Goal: Obtain resource: Download file/media

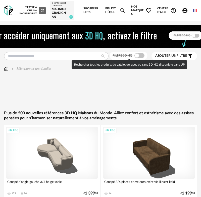
click at [136, 56] on span at bounding box center [140, 55] width 10 height 5
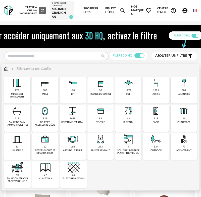
click at [97, 117] on div "92 textile" at bounding box center [101, 118] width 26 height 27
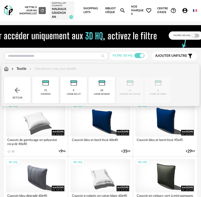
click at [48, 89] on div "73 coussin" at bounding box center [45, 90] width 27 height 27
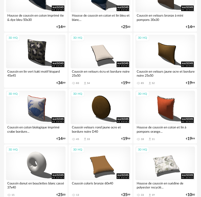
scroll to position [294, 0]
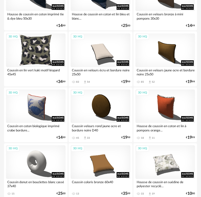
click at [26, 48] on div "3D HQ" at bounding box center [36, 49] width 60 height 33
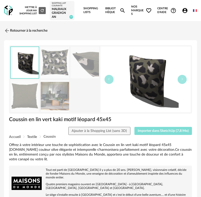
click at [146, 131] on span "Importer dans SketchUp (7,8 Mo)" at bounding box center [163, 131] width 51 height 4
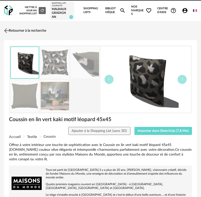
click at [13, 28] on link "Retourner à la recherche" at bounding box center [25, 30] width 44 height 11
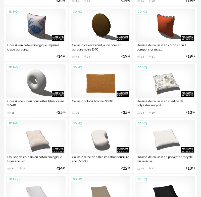
scroll to position [409, 0]
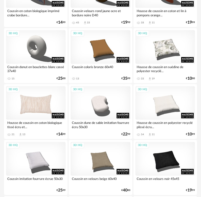
click at [36, 108] on div "3D HQ" at bounding box center [36, 102] width 60 height 33
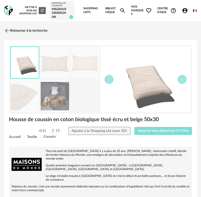
click at [168, 129] on span "Importer dans SketchUp (1,9 Mo)" at bounding box center [163, 131] width 51 height 4
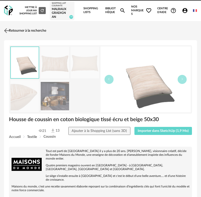
click at [13, 30] on link "Retourner à la recherche" at bounding box center [25, 30] width 44 height 11
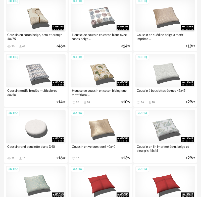
scroll to position [666, 0]
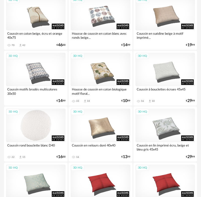
click at [42, 130] on div "3D HQ" at bounding box center [36, 125] width 60 height 33
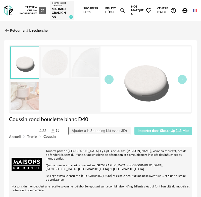
click at [146, 130] on span "Importer dans SketchUp (1,3 Mo)" at bounding box center [163, 131] width 51 height 4
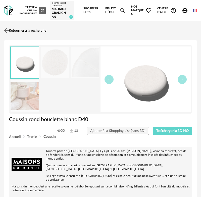
click at [10, 30] on img at bounding box center [6, 30] width 7 height 7
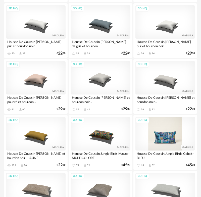
scroll to position [1167, 0]
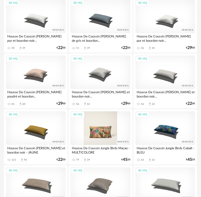
click at [104, 133] on div "3D HQ" at bounding box center [101, 127] width 60 height 33
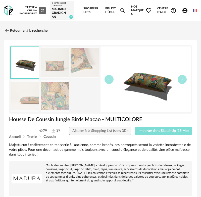
click at [151, 130] on span "Importer dans SketchUp (15 Mo)" at bounding box center [164, 131] width 50 height 4
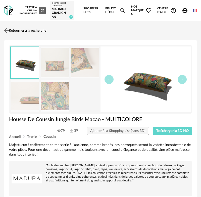
click at [21, 29] on link "Retourner à la recherche" at bounding box center [25, 30] width 44 height 11
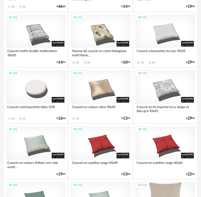
scroll to position [693, 0]
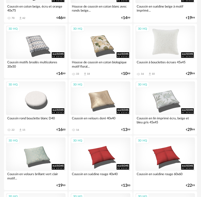
click at [165, 48] on div "3D HQ" at bounding box center [166, 42] width 60 height 33
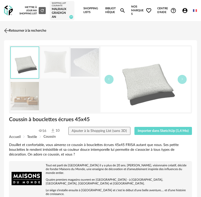
click at [14, 30] on link "Retourner à la recherche" at bounding box center [25, 30] width 44 height 11
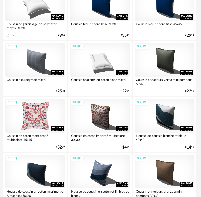
scroll to position [105, 1]
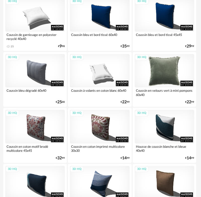
click at [169, 71] on div "3D HQ" at bounding box center [165, 70] width 60 height 33
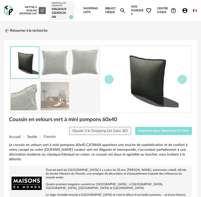
click at [160, 130] on span "Importer dans SketchUp (11 Mo)" at bounding box center [164, 131] width 50 height 4
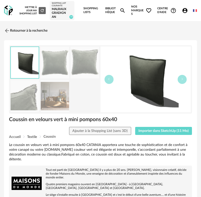
click at [34, 31] on link "Retourner à la recherche" at bounding box center [26, 30] width 44 height 11
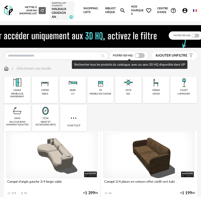
click at [138, 56] on span at bounding box center [140, 55] width 10 height 5
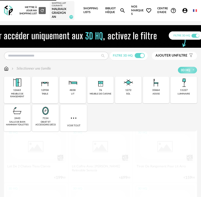
scroll to position [0, 0]
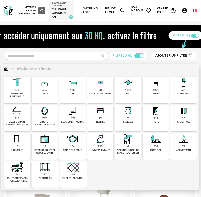
click at [182, 92] on div "601 luminaire" at bounding box center [184, 90] width 26 height 27
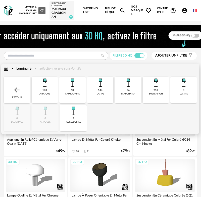
click at [70, 89] on div "63 lampadaire" at bounding box center [72, 90] width 26 height 27
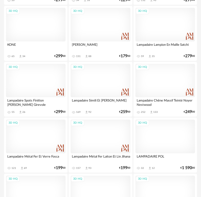
scroll to position [877, 0]
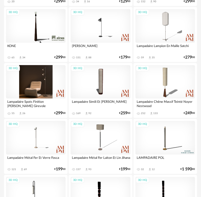
click at [33, 91] on div "3D HQ" at bounding box center [36, 81] width 60 height 33
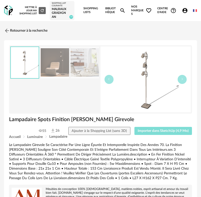
click at [153, 130] on span "Importer dans SketchUp (4,9 Mo)" at bounding box center [163, 131] width 51 height 4
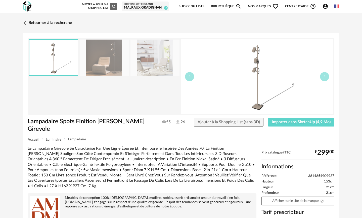
click at [25, 23] on img at bounding box center [26, 23] width 6 height 6
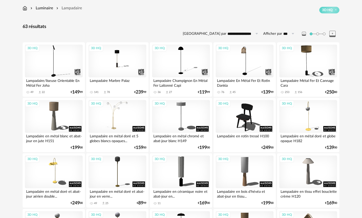
scroll to position [56, 0]
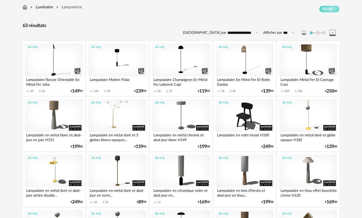
click at [120, 123] on div "3D HQ" at bounding box center [118, 115] width 58 height 33
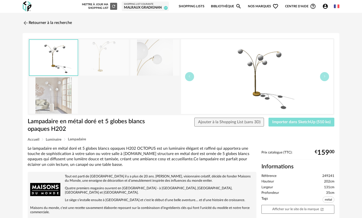
click at [283, 122] on span "Importer dans SketchUp (510 ko)" at bounding box center [301, 122] width 58 height 4
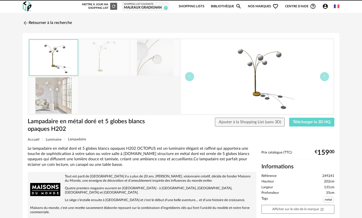
click at [26, 23] on img at bounding box center [26, 23] width 6 height 6
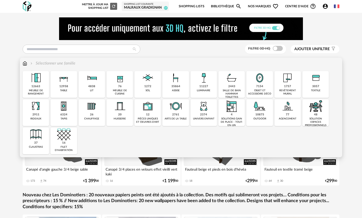
click at [202, 89] on div "luminaire" at bounding box center [204, 90] width 14 height 3
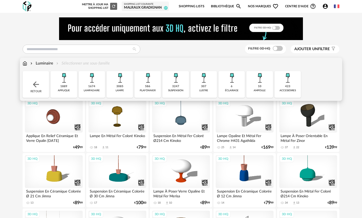
click at [92, 76] on img at bounding box center [92, 78] width 14 height 14
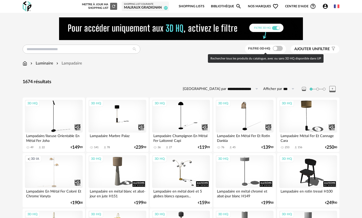
click at [274, 50] on span at bounding box center [278, 48] width 10 height 5
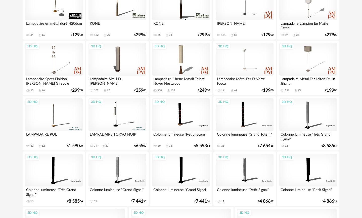
scroll to position [556, 0]
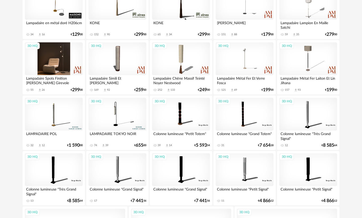
click at [52, 68] on div "3D HQ" at bounding box center [54, 58] width 58 height 33
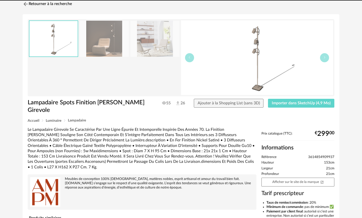
scroll to position [20, 0]
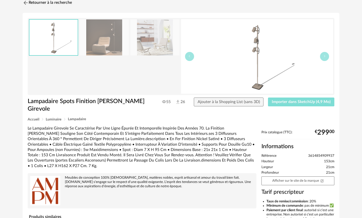
click at [271, 100] on button "Importer dans SketchUp (4,9 Mo)" at bounding box center [301, 101] width 66 height 9
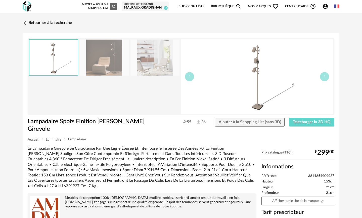
click at [27, 23] on img at bounding box center [26, 23] width 6 height 6
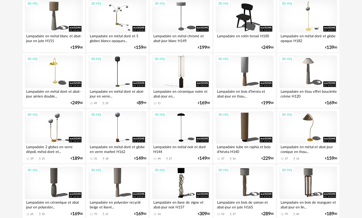
scroll to position [154, 0]
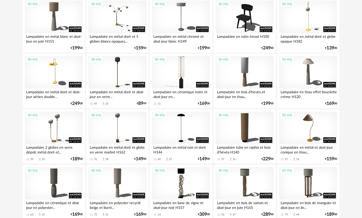
click at [175, 76] on div "3D HQ" at bounding box center [181, 72] width 58 height 33
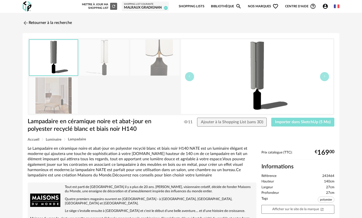
click at [293, 123] on span "Importer dans SketchUp (5 Mo)" at bounding box center [303, 122] width 56 height 4
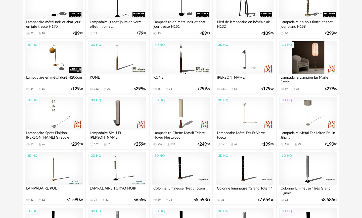
scroll to position [508, 0]
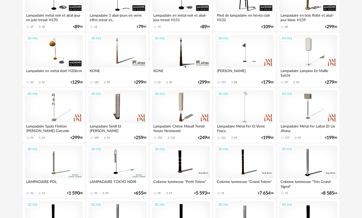
click at [240, 115] on div "3D HQ" at bounding box center [245, 106] width 58 height 33
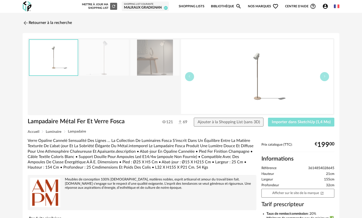
click at [296, 123] on span "Importer dans SketchUp (1,4 Mo)" at bounding box center [301, 122] width 59 height 4
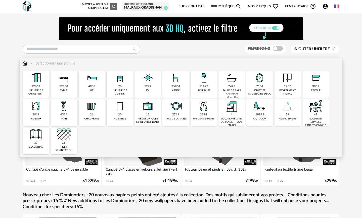
click at [208, 83] on img at bounding box center [204, 78] width 14 height 14
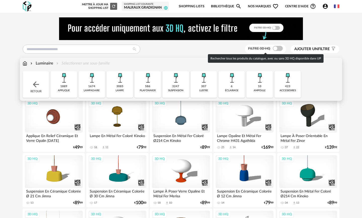
click at [277, 50] on span at bounding box center [278, 48] width 10 height 5
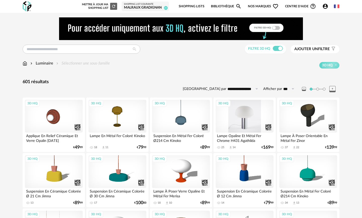
click at [243, 125] on div "3D HQ" at bounding box center [245, 116] width 58 height 33
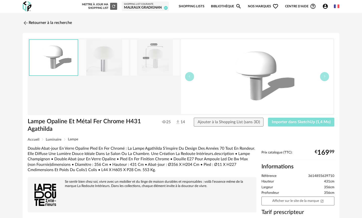
click at [283, 122] on span "Importer dans SketchUp (1,4 Mo)" at bounding box center [301, 122] width 59 height 4
